Goal: Task Accomplishment & Management: Manage account settings

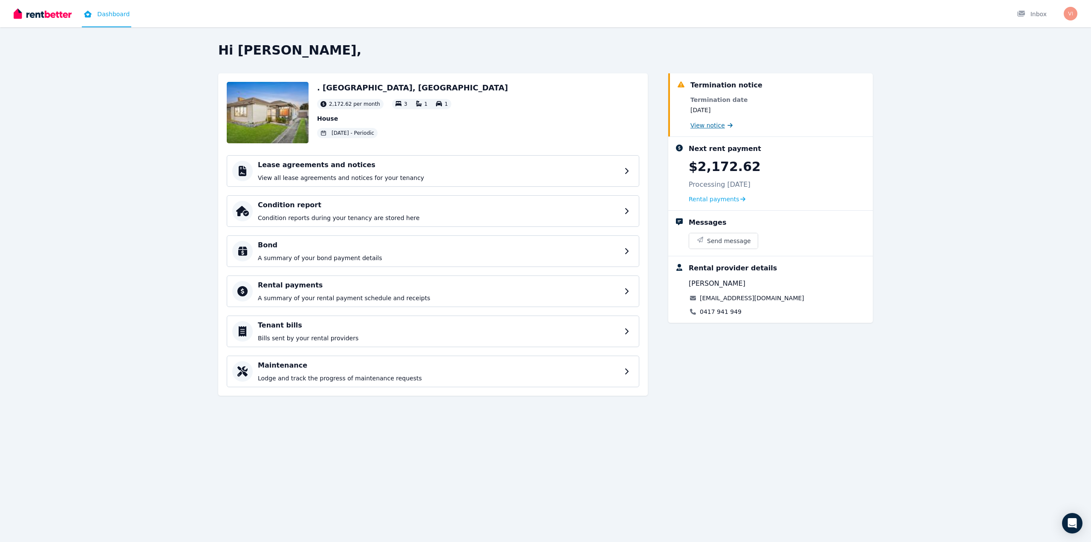
click at [720, 124] on span "View notice" at bounding box center [708, 125] width 35 height 9
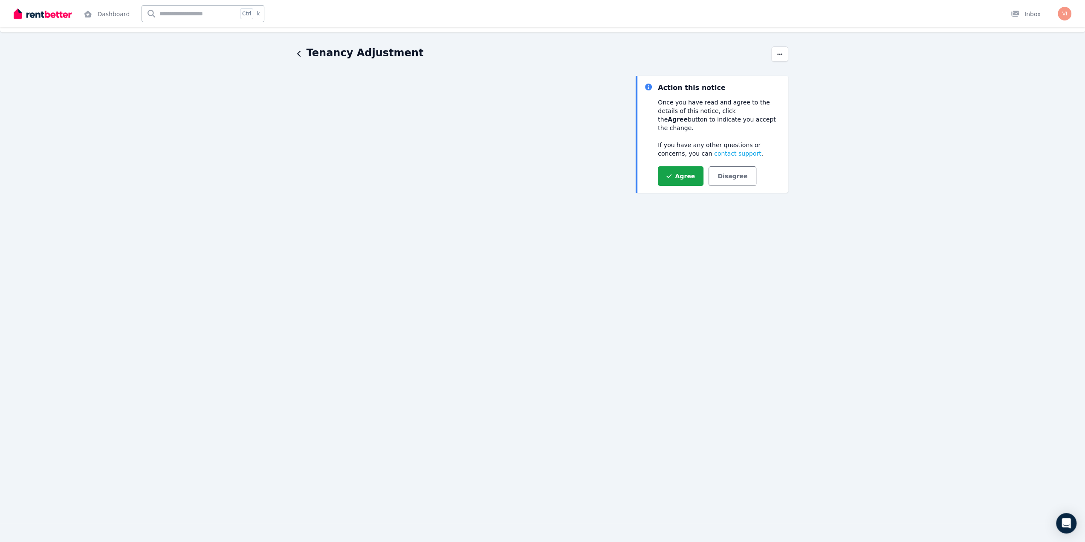
scroll to position [59, 0]
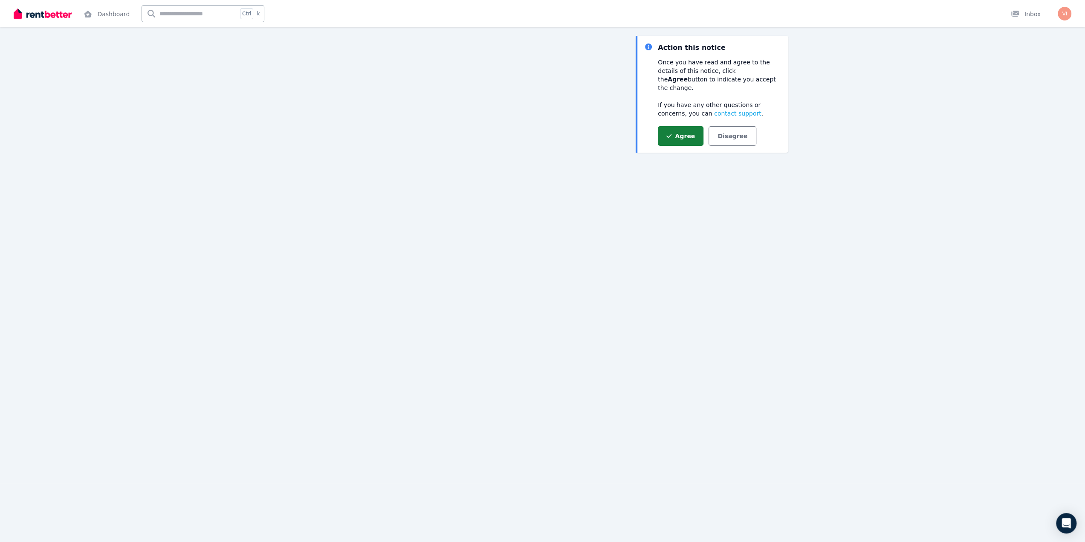
click at [676, 131] on button "Agree" at bounding box center [681, 136] width 46 height 20
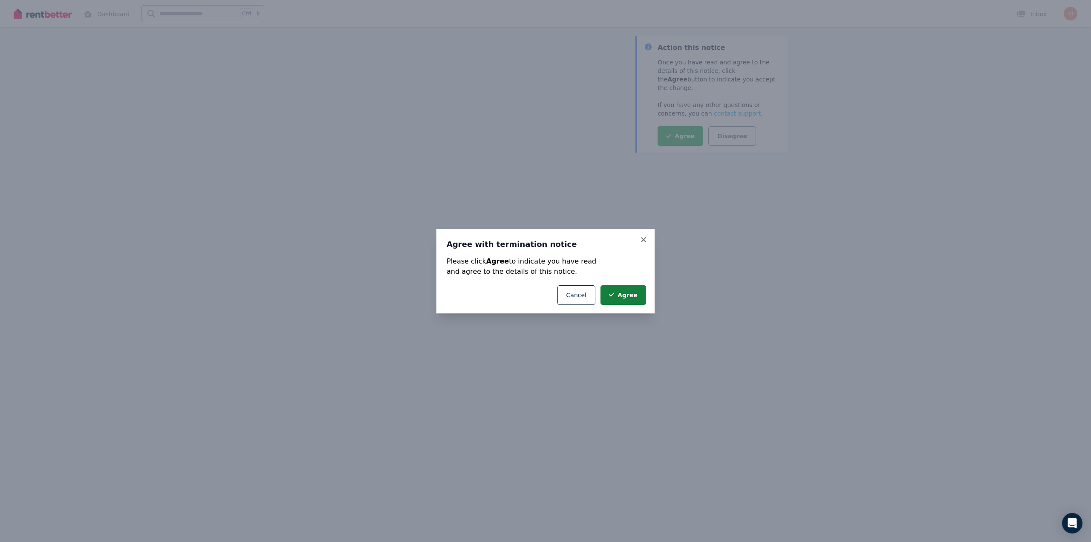
click at [622, 295] on button "Agree" at bounding box center [624, 295] width 46 height 20
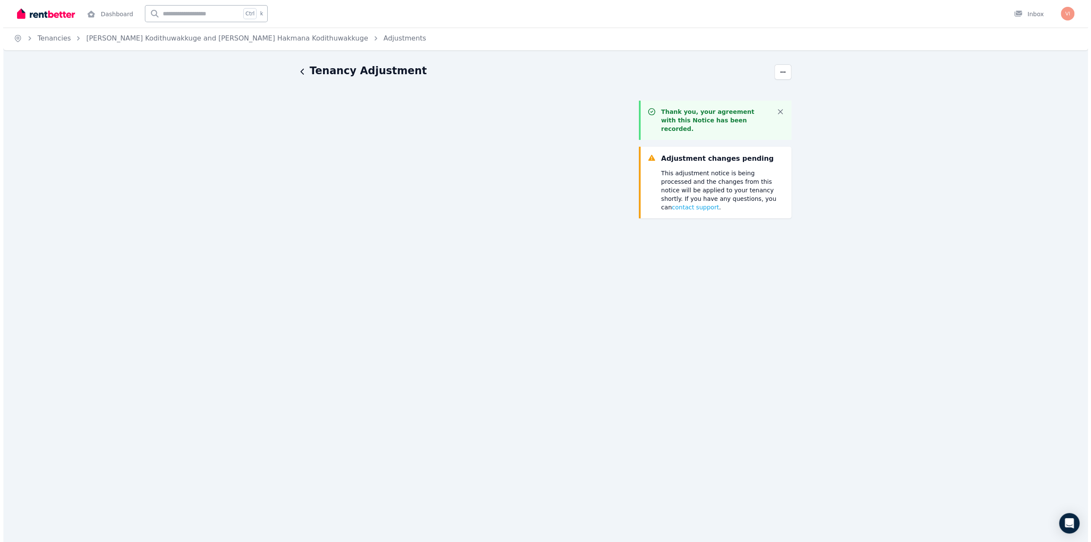
scroll to position [0, 0]
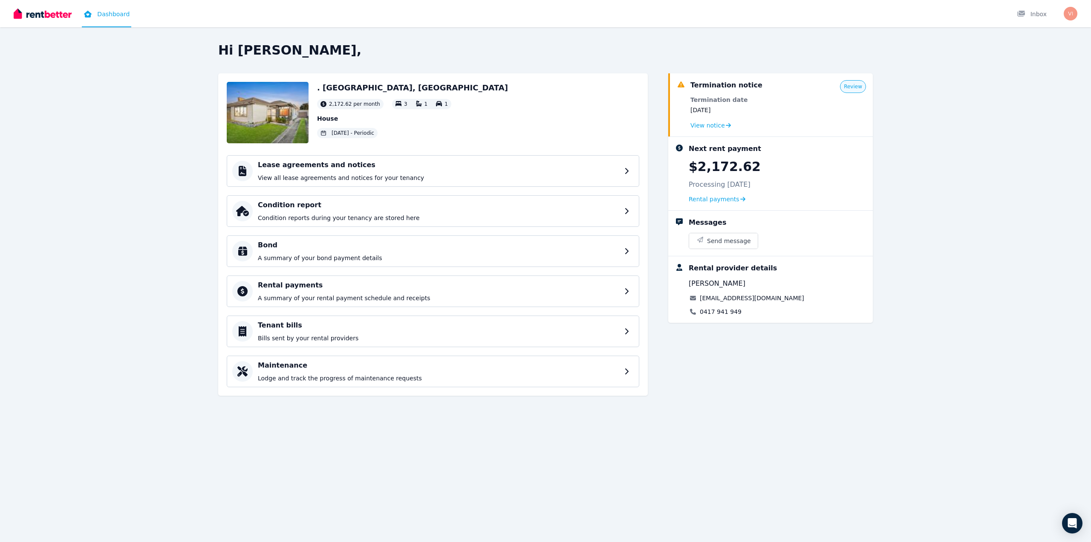
click at [855, 90] on span "Review" at bounding box center [853, 86] width 18 height 7
click at [695, 128] on span "View notice" at bounding box center [708, 125] width 35 height 9
